Goal: Transaction & Acquisition: Download file/media

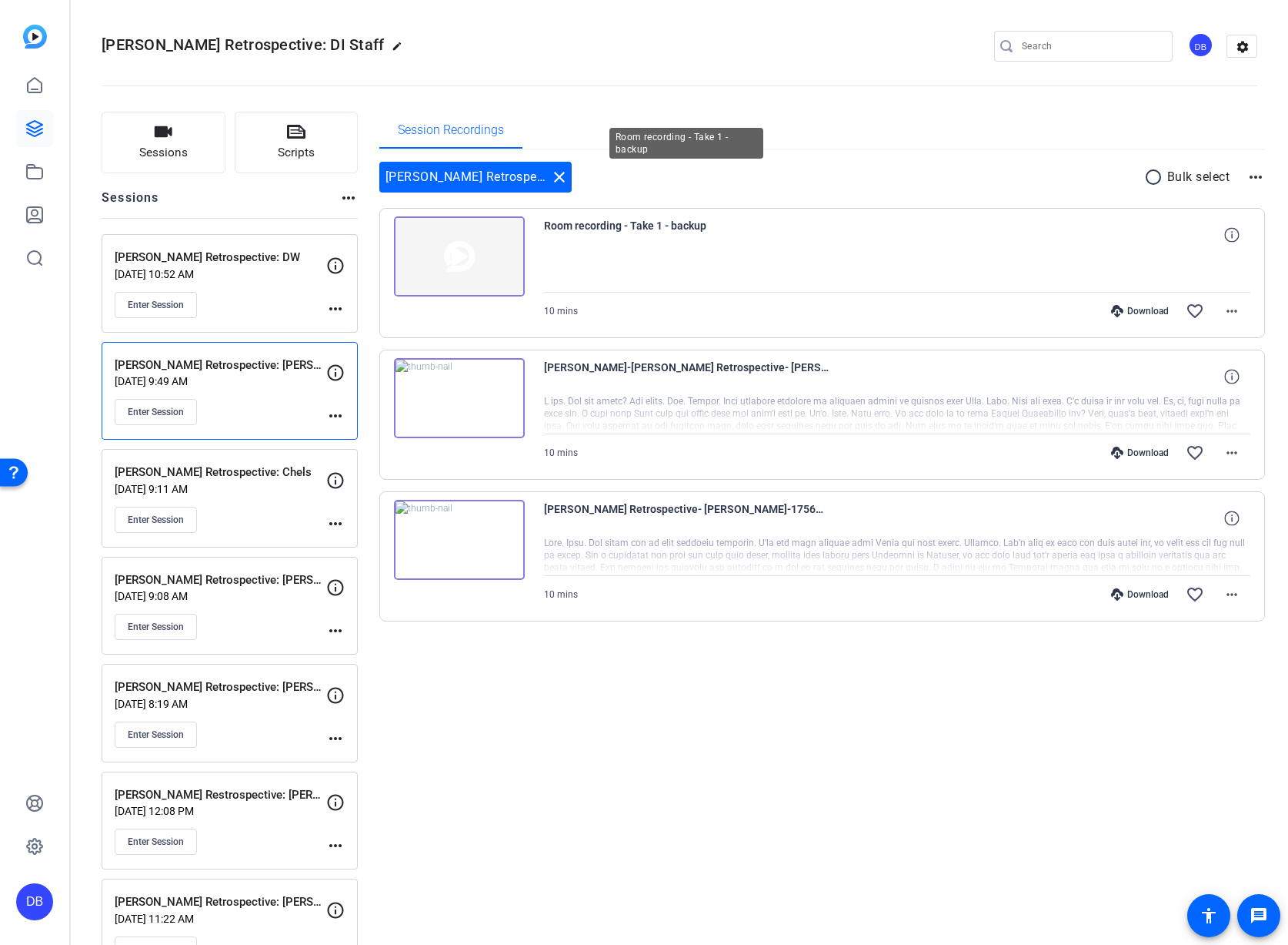
scroll to position [52, 0]
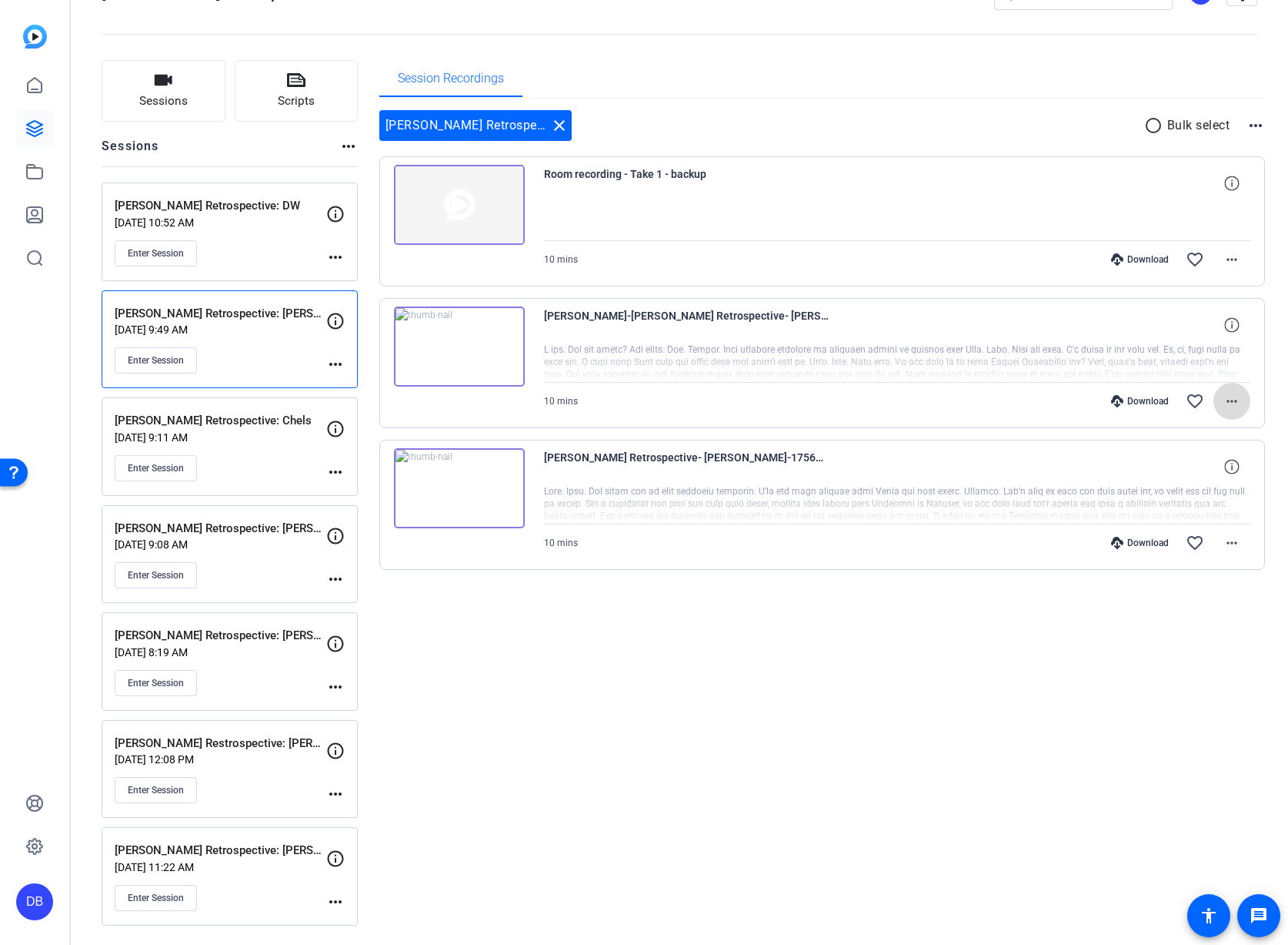
click at [1228, 396] on mat-icon "more_horiz" at bounding box center [1233, 401] width 18 height 18
drag, startPoint x: 767, startPoint y: 669, endPoint x: 770, endPoint y: 658, distance: 11.4
click at [767, 667] on div at bounding box center [644, 472] width 1288 height 945
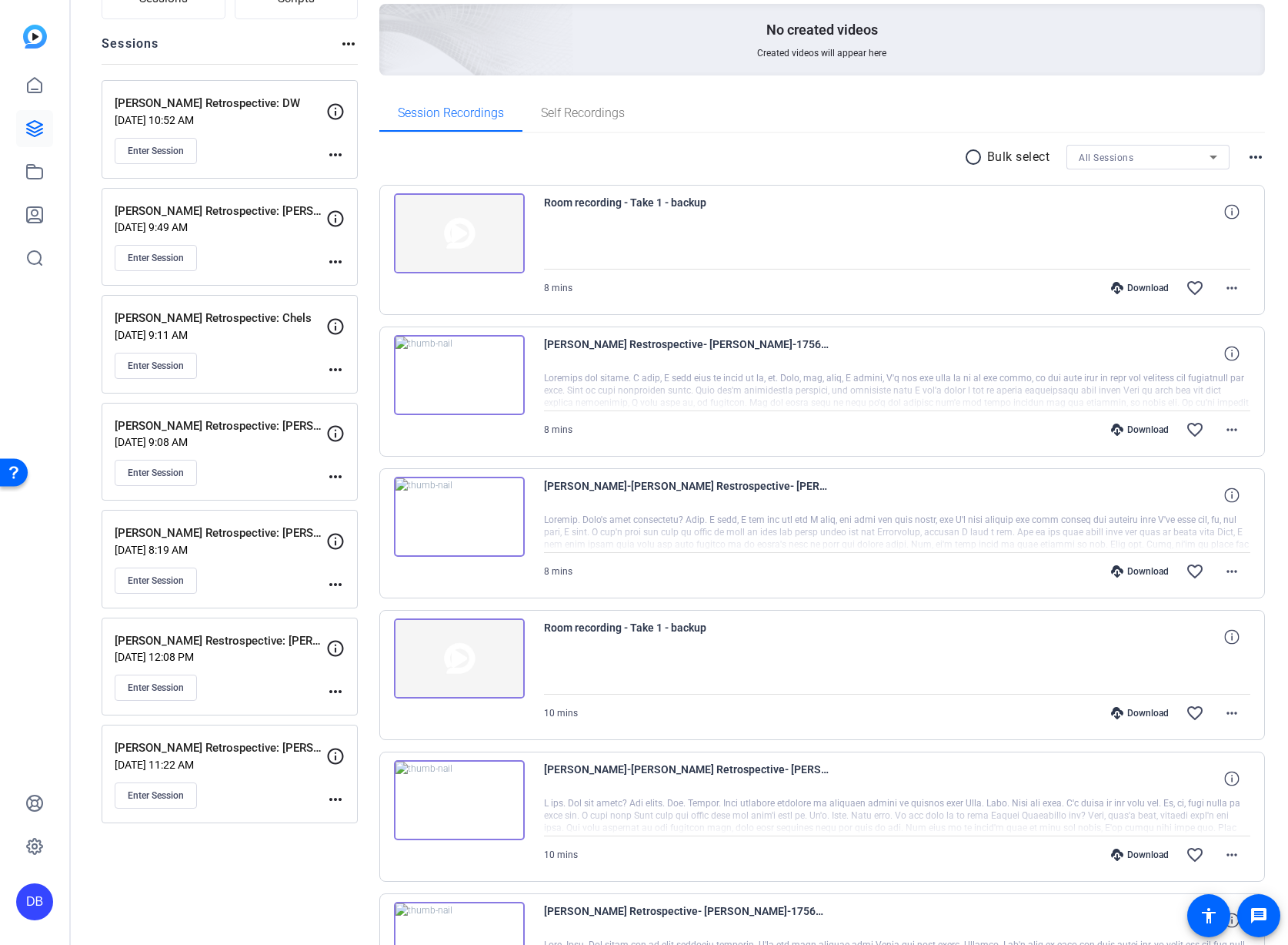
click at [266, 650] on p "[DATE] 12:08 PM" at bounding box center [220, 656] width 211 height 12
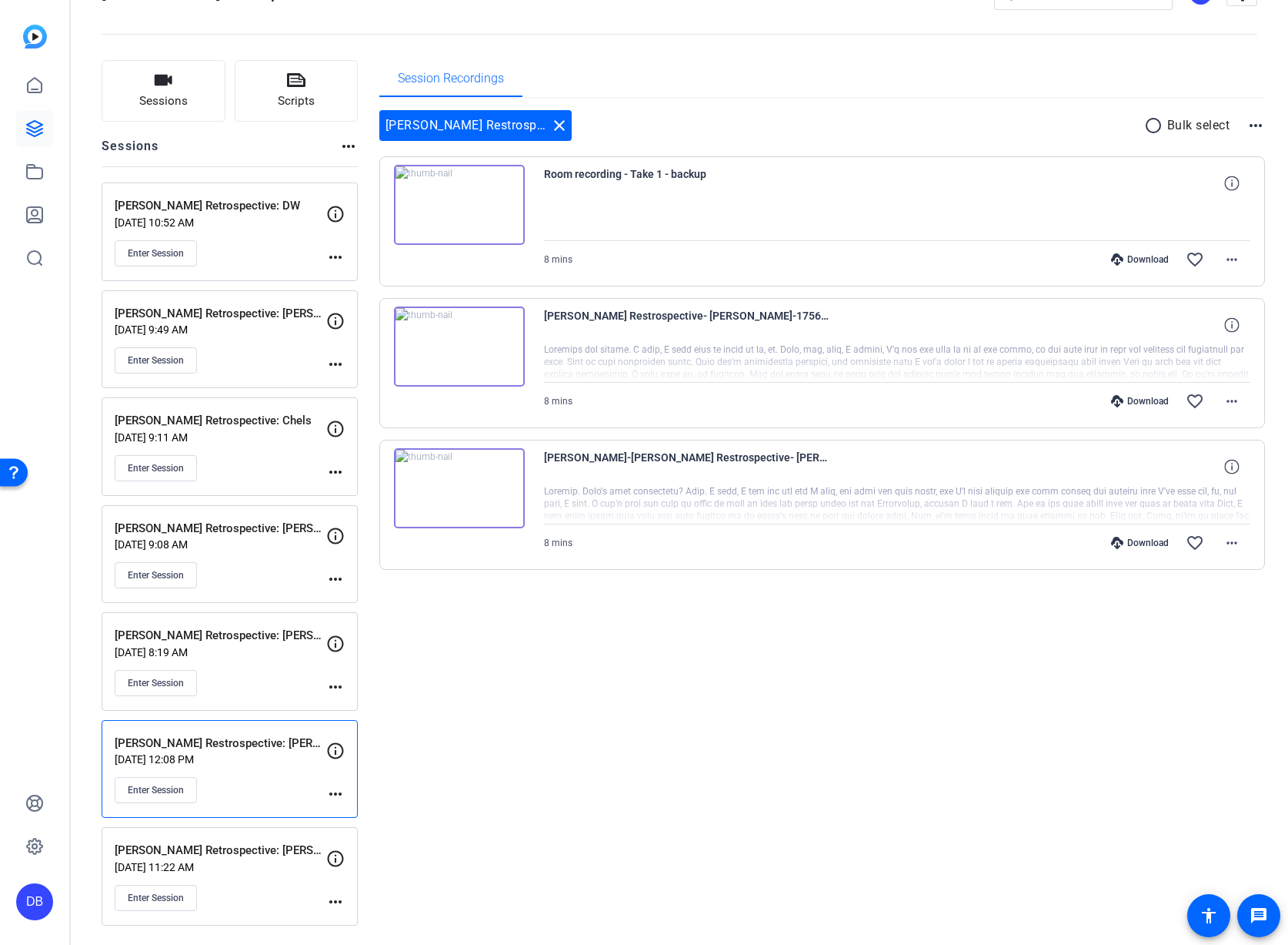
scroll to position [52, 0]
click at [1235, 400] on span at bounding box center [1233, 401] width 37 height 37
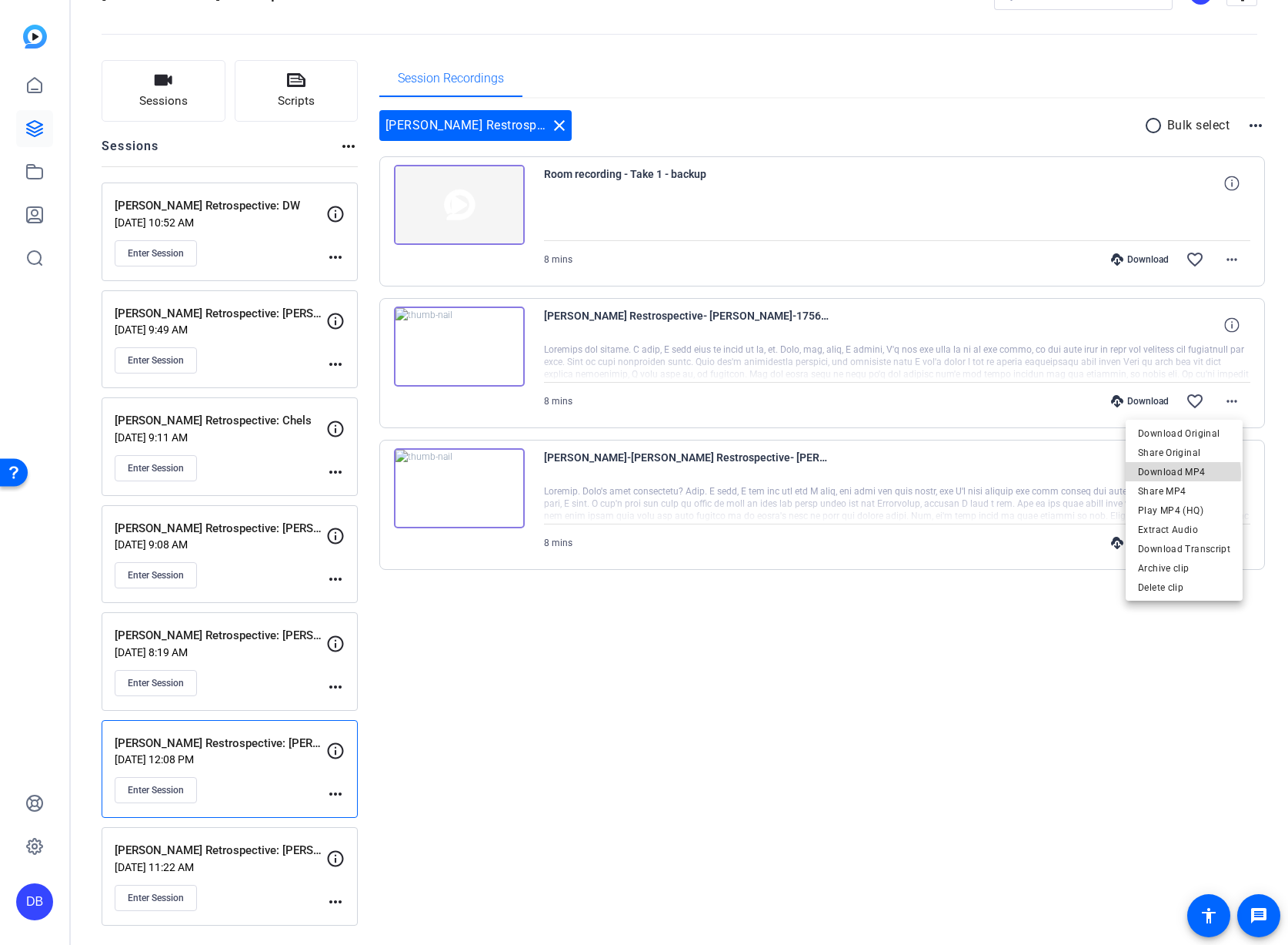
click at [1175, 474] on span "Download MP4" at bounding box center [1185, 472] width 92 height 18
click at [1223, 543] on mat-icon "more_horiz" at bounding box center [1233, 543] width 18 height 18
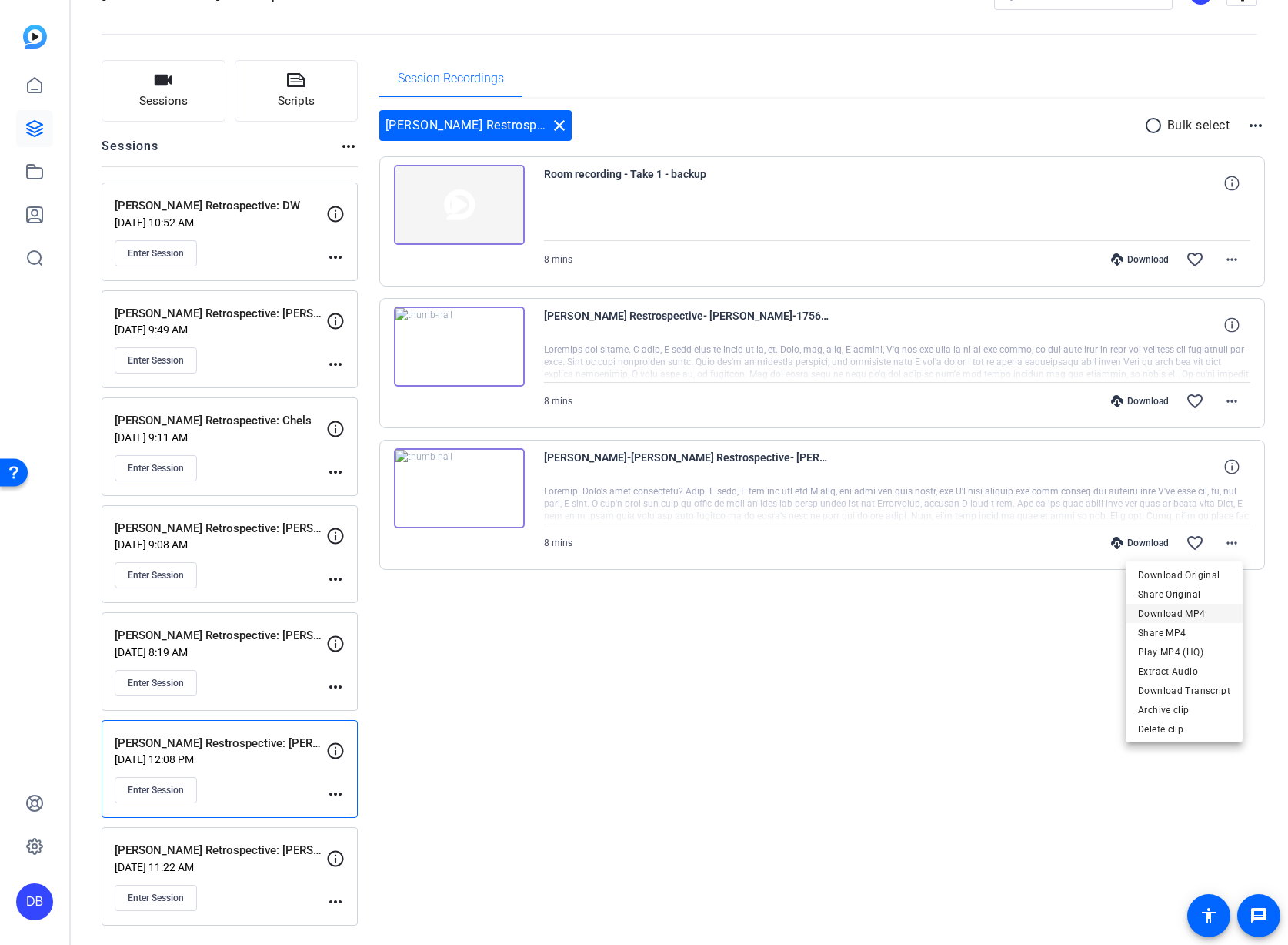
click at [1186, 609] on span "Download MP4" at bounding box center [1185, 613] width 92 height 18
click at [1223, 257] on mat-icon "more_horiz" at bounding box center [1233, 260] width 18 height 18
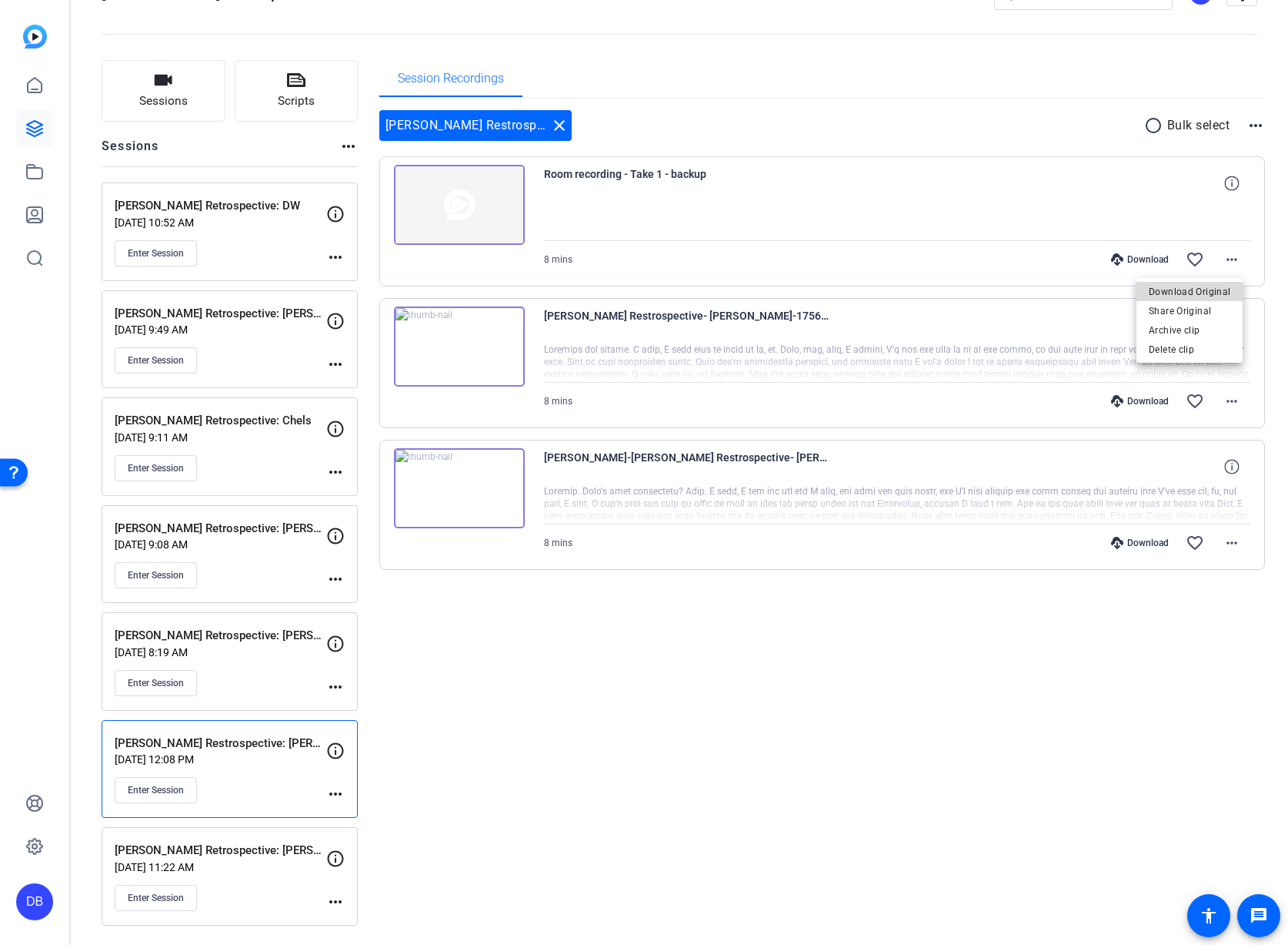
click at [1198, 295] on span "Download Original" at bounding box center [1189, 292] width 81 height 18
click at [1226, 405] on mat-icon "more_horiz" at bounding box center [1233, 401] width 18 height 18
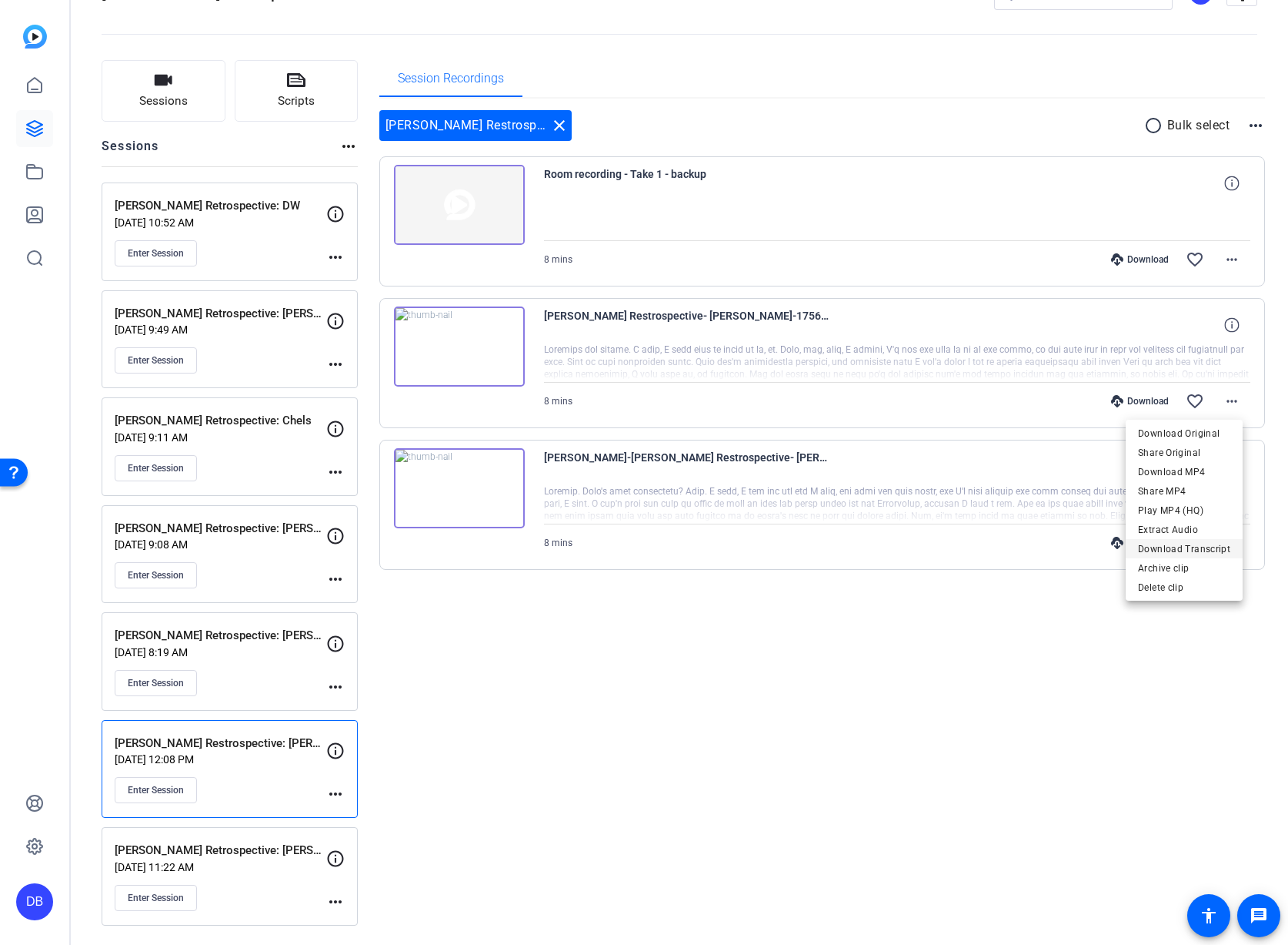
click at [1199, 546] on span "Download Transcript" at bounding box center [1185, 549] width 92 height 18
